Goal: Task Accomplishment & Management: Use online tool/utility

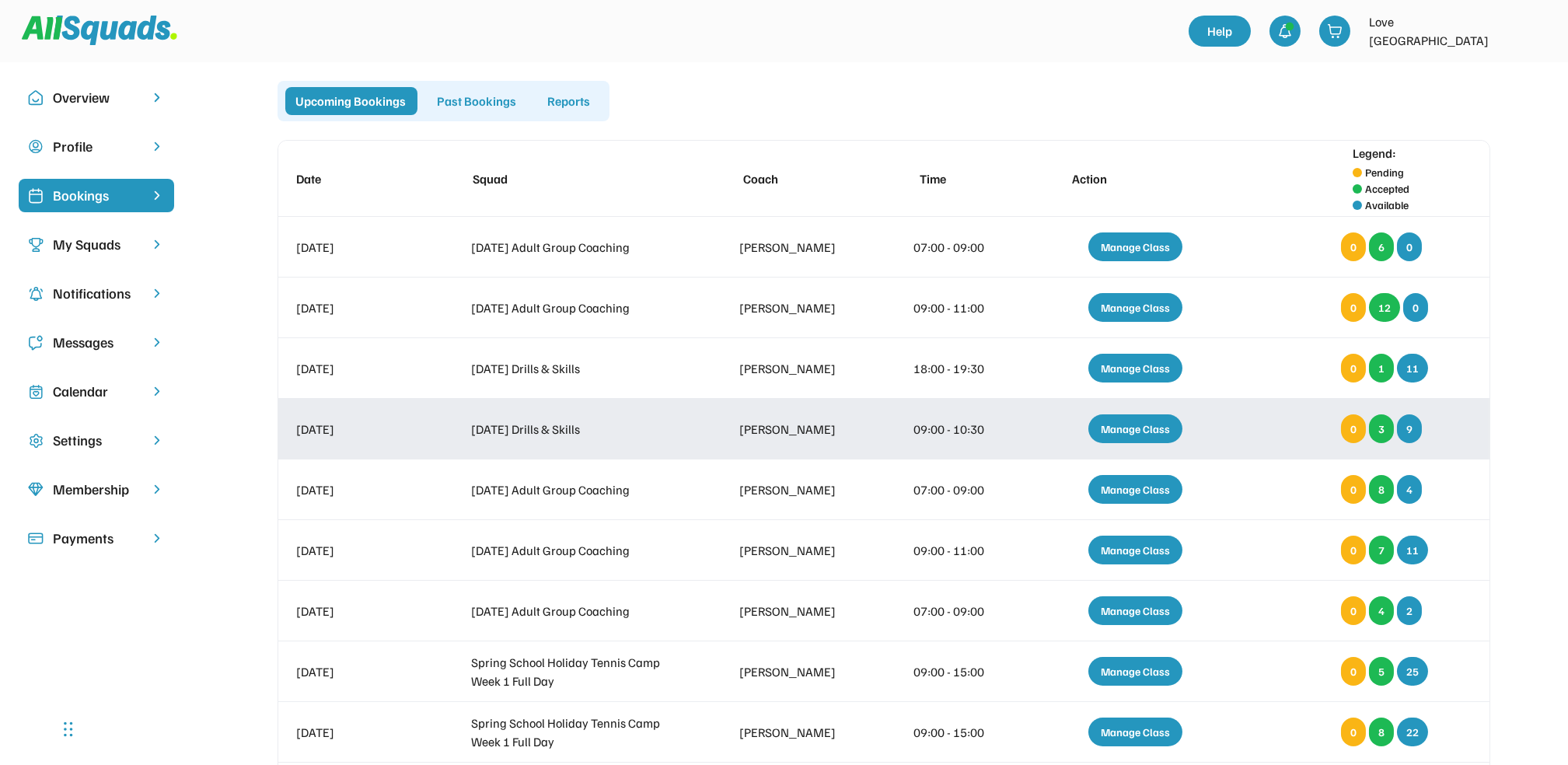
click at [1124, 425] on div "Manage Class" at bounding box center [1135, 429] width 94 height 29
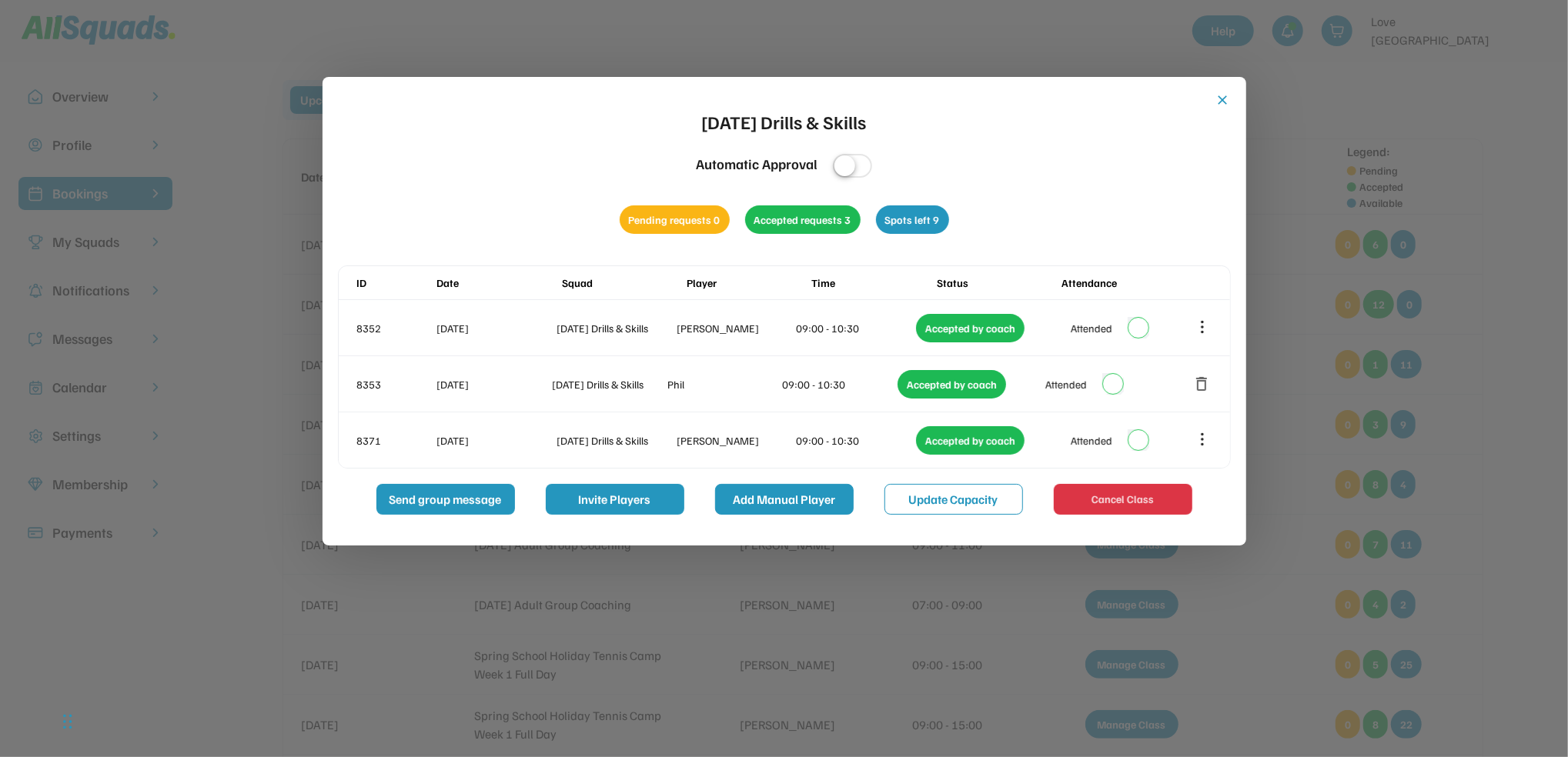
click at [793, 500] on button "Add Manual Player" at bounding box center [784, 499] width 138 height 31
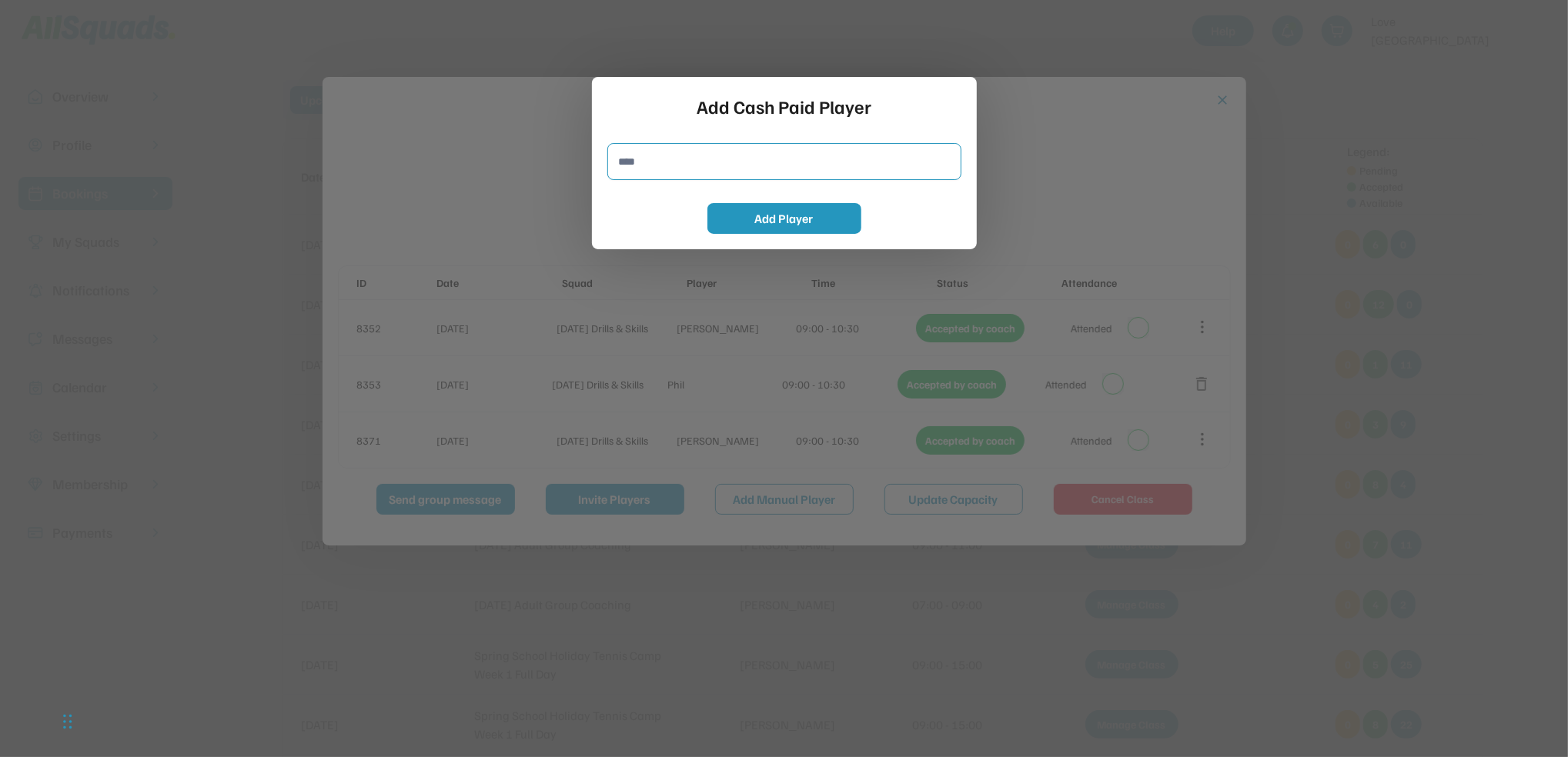
click at [774, 168] on input "input" at bounding box center [784, 161] width 354 height 37
type input "*******"
click at [792, 218] on button "Add Player" at bounding box center [785, 218] width 154 height 31
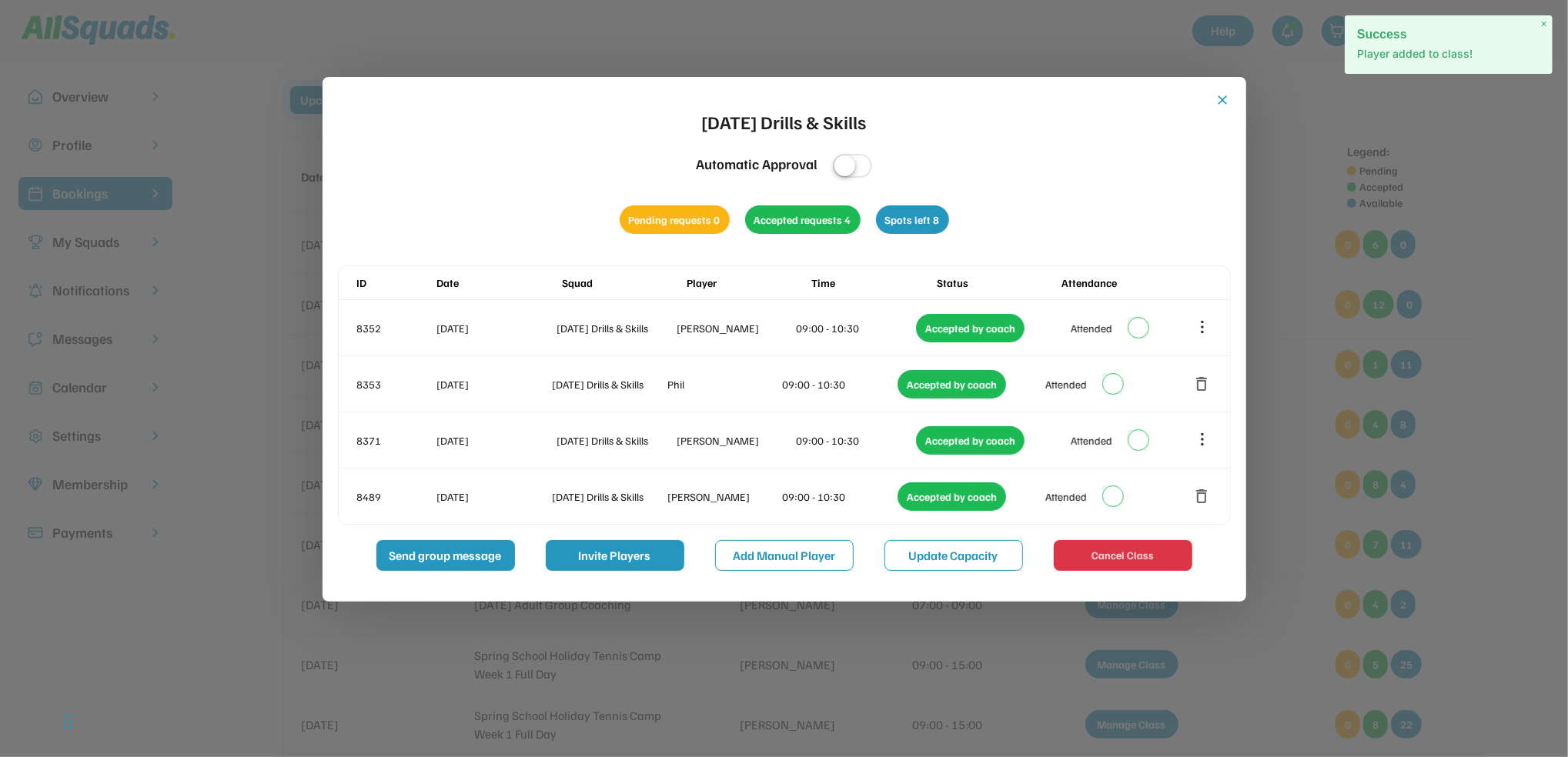
click at [1319, 211] on div at bounding box center [784, 378] width 1568 height 757
